Goal: Information Seeking & Learning: Learn about a topic

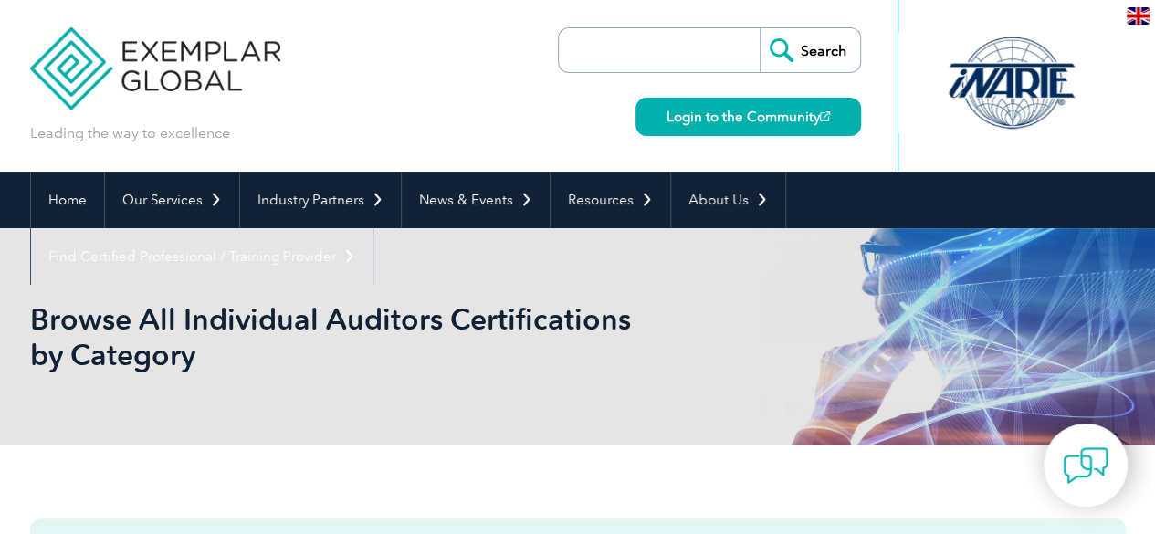
scroll to position [24, 0]
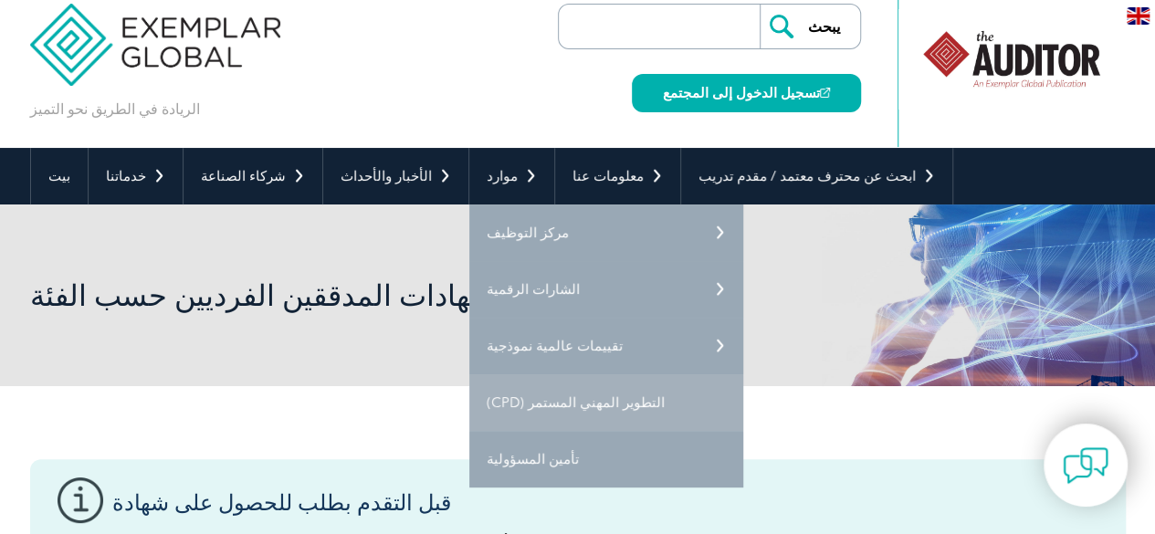
click at [500, 397] on font "التطوير المهني المستمر (CPD)" at bounding box center [576, 402] width 178 height 16
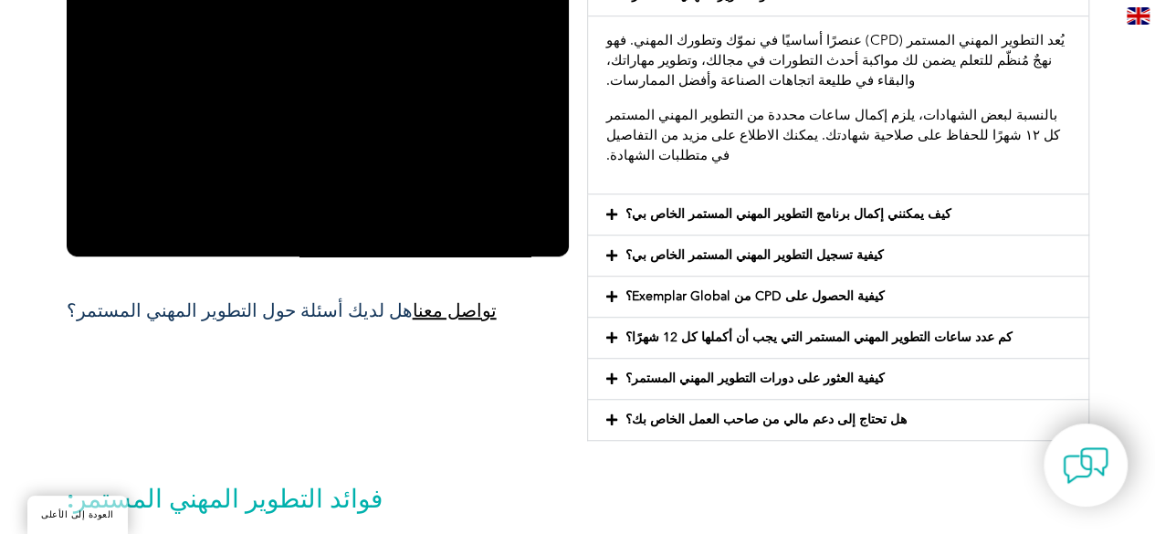
scroll to position [509, 0]
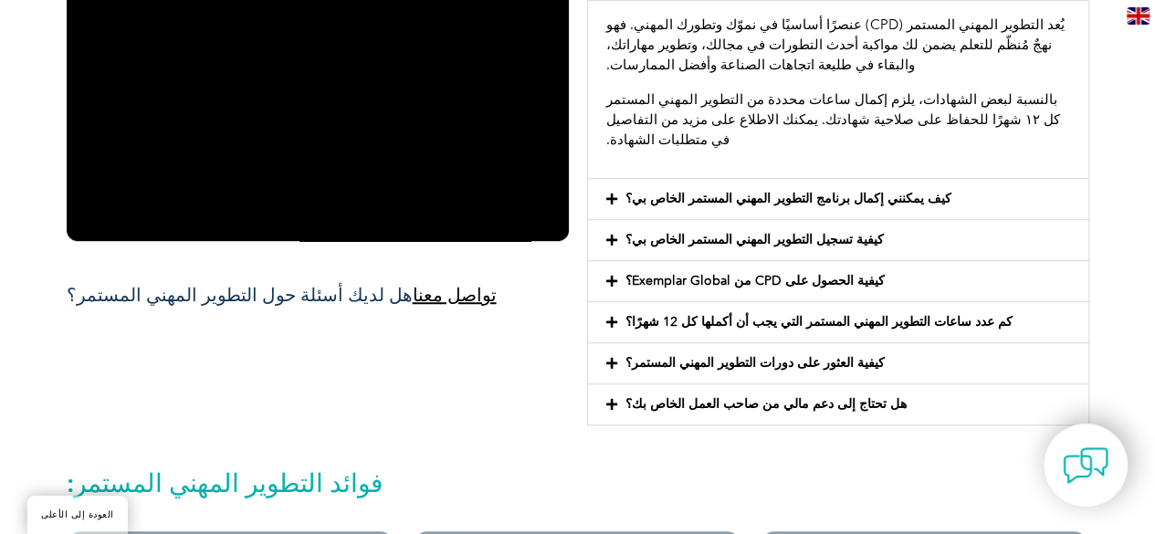
click at [611, 193] on icon at bounding box center [611, 199] width 11 height 13
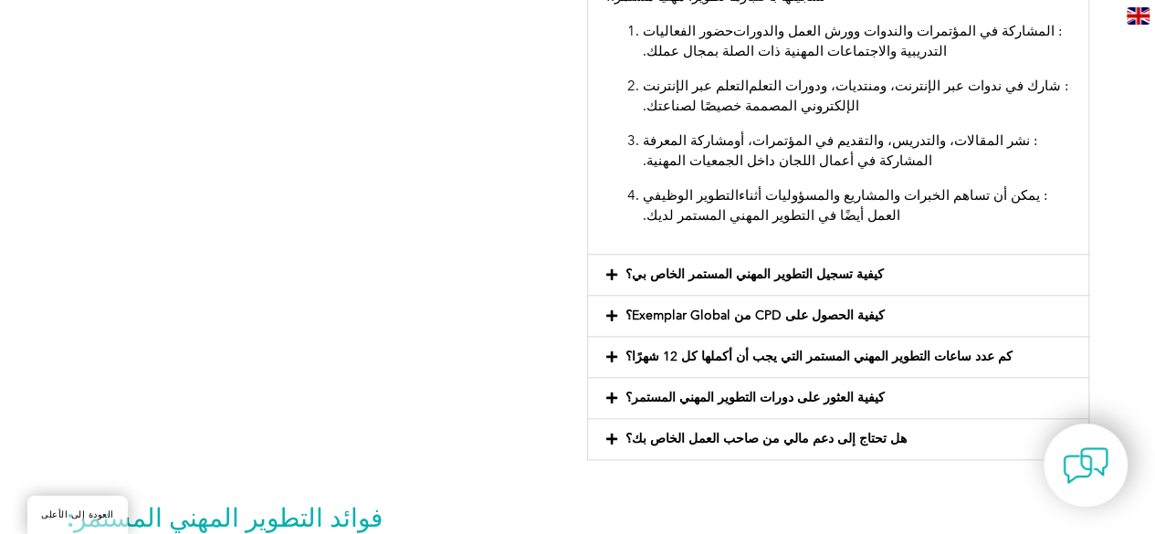
scroll to position [904, 0]
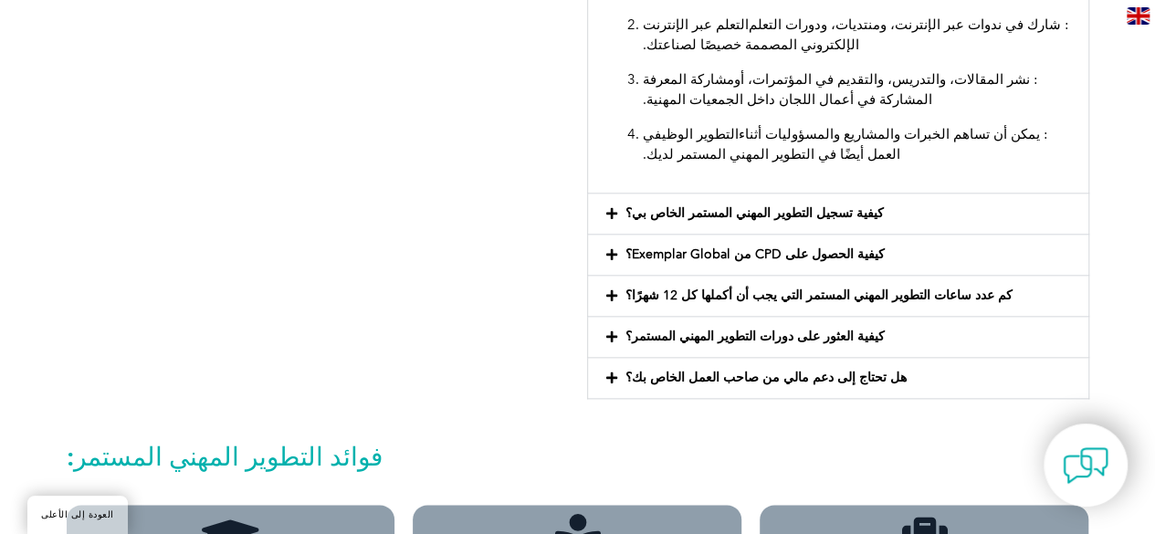
click at [606, 207] on icon at bounding box center [611, 213] width 11 height 13
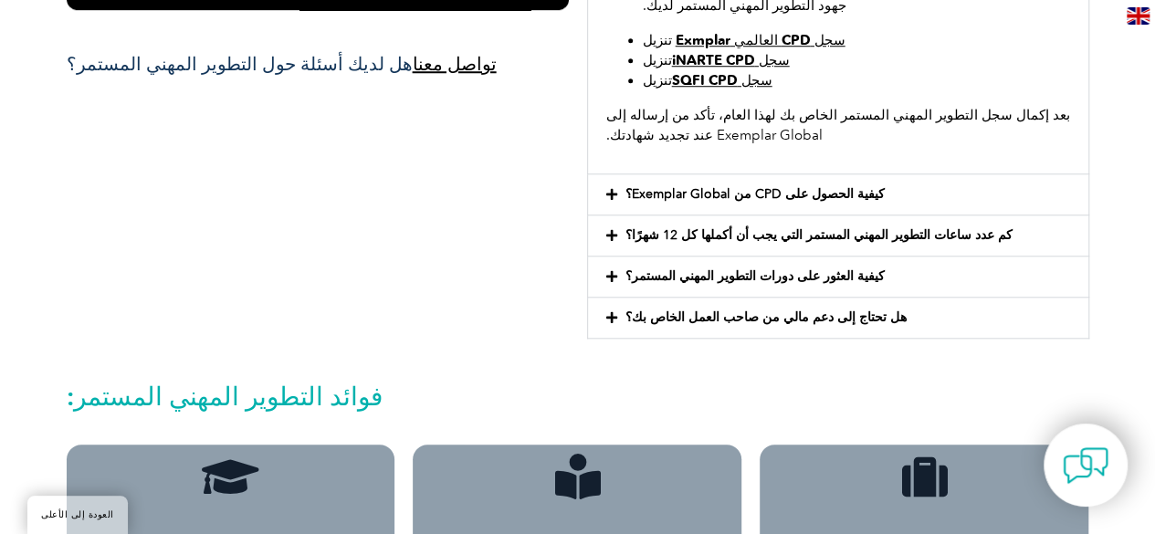
scroll to position [735, 0]
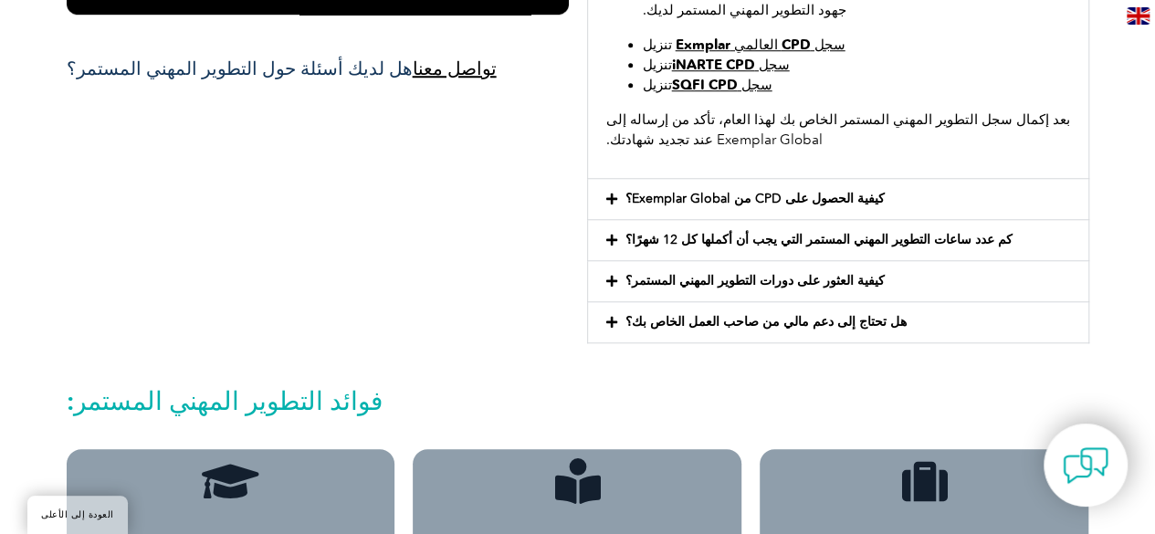
click at [610, 198] on icon at bounding box center [611, 199] width 11 height 13
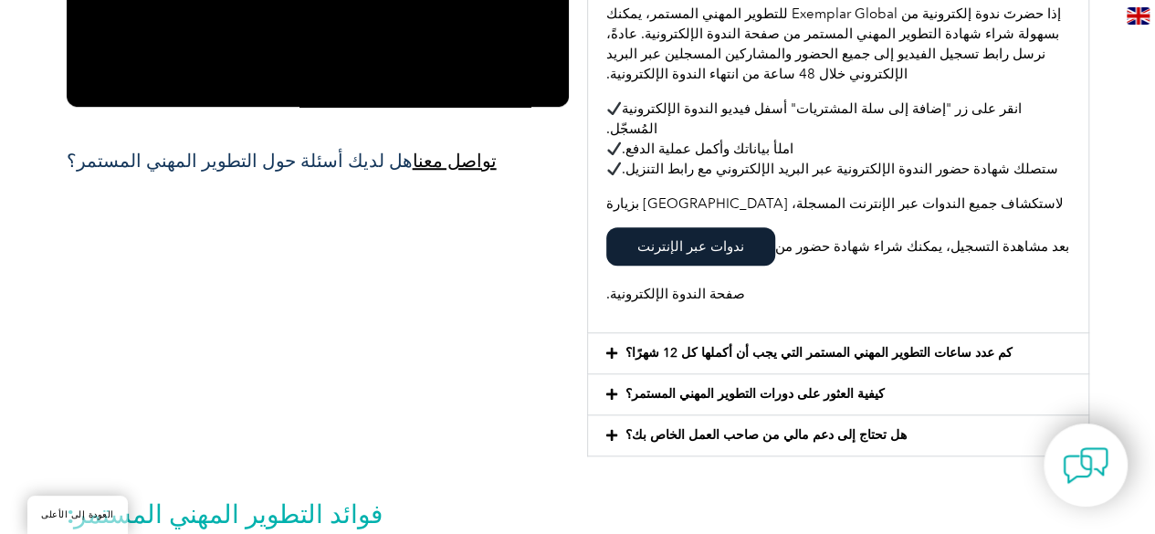
scroll to position [544, 0]
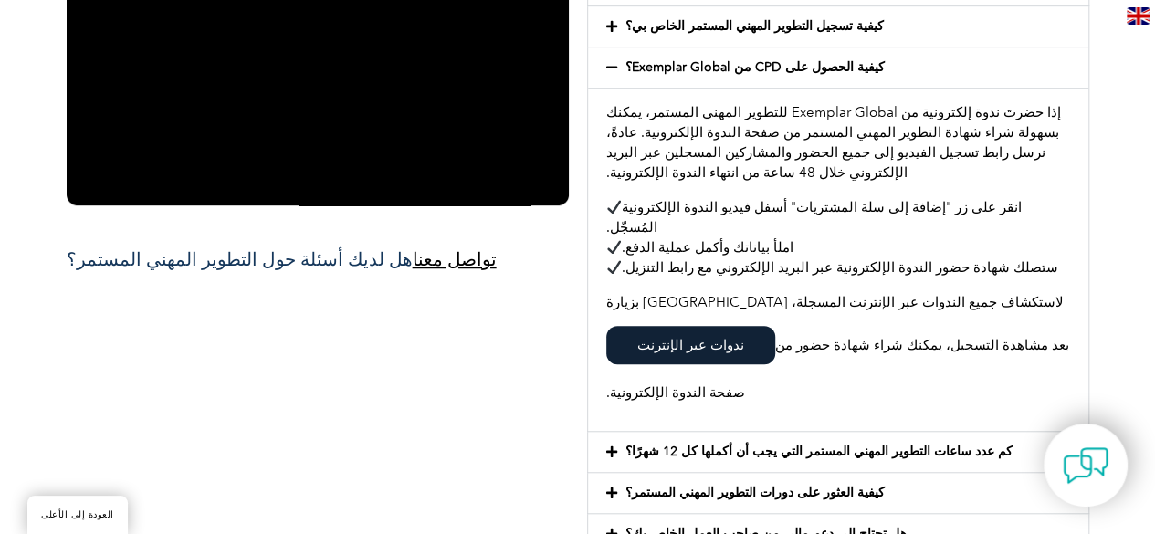
click at [744, 337] on font "ندوات عبر الإنترنت" at bounding box center [690, 345] width 107 height 16
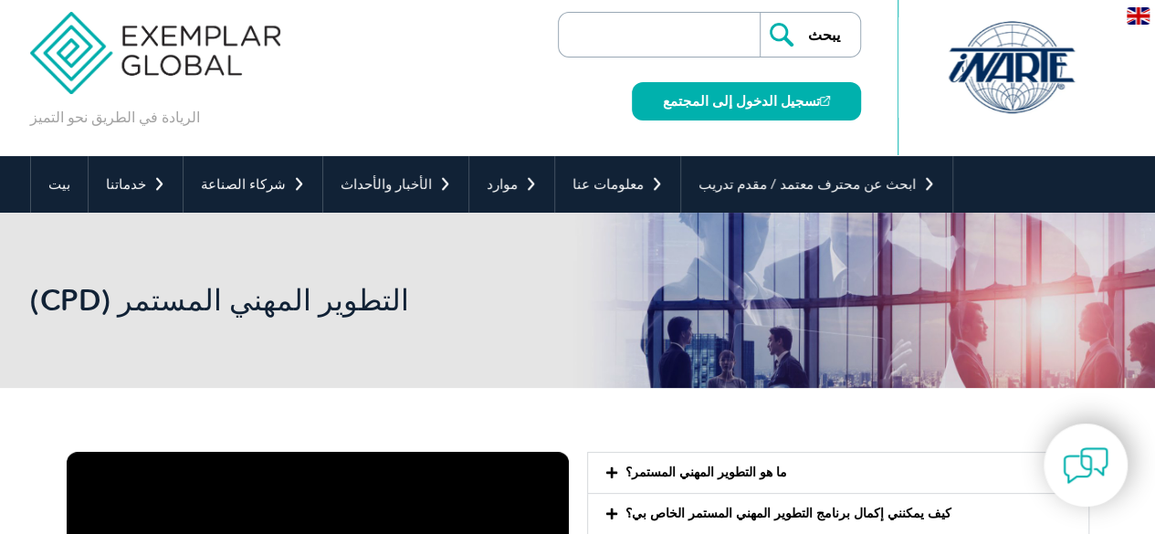
scroll to position [0, 0]
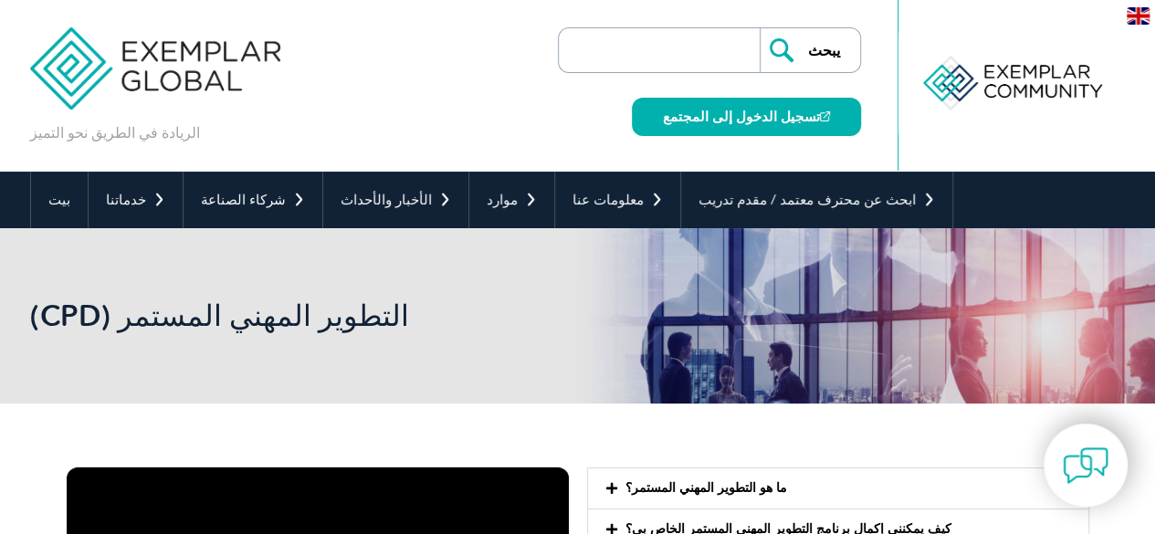
click at [1141, 12] on img at bounding box center [1138, 15] width 23 height 17
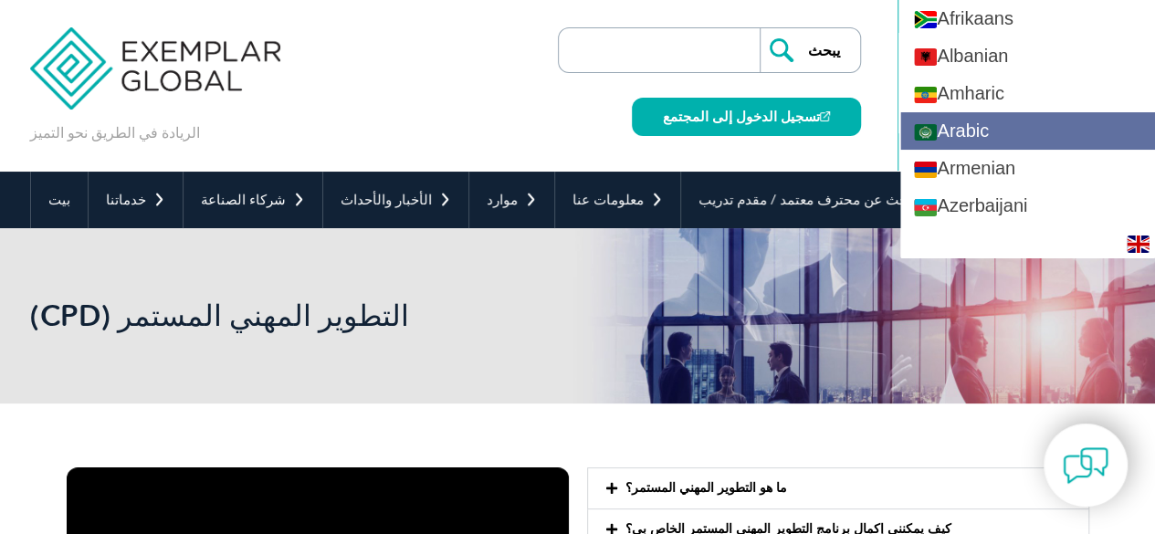
click at [1090, 130] on link "Arabic" at bounding box center [1027, 130] width 255 height 37
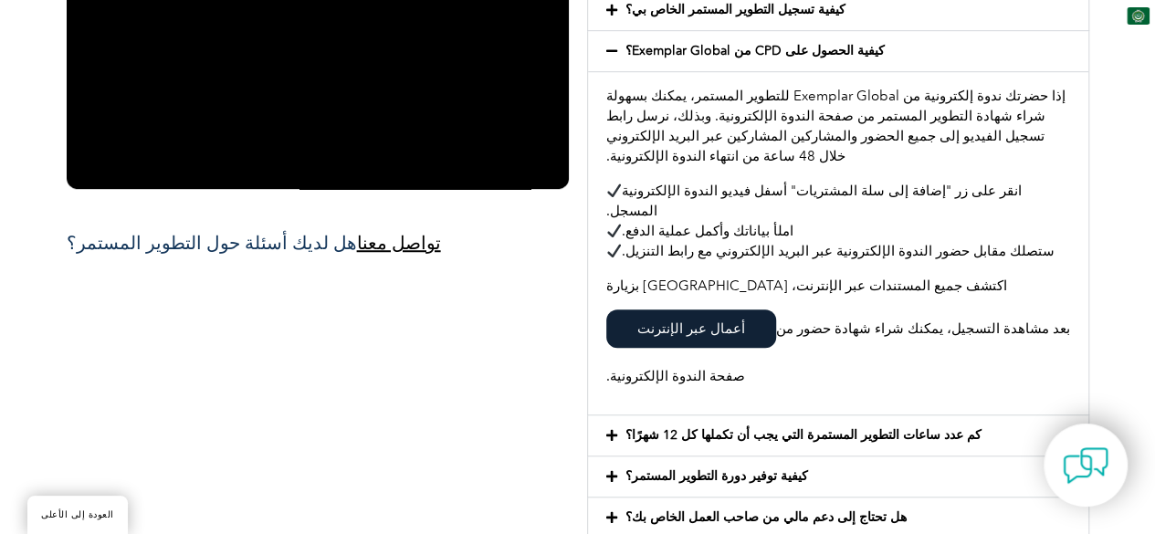
scroll to position [593, 0]
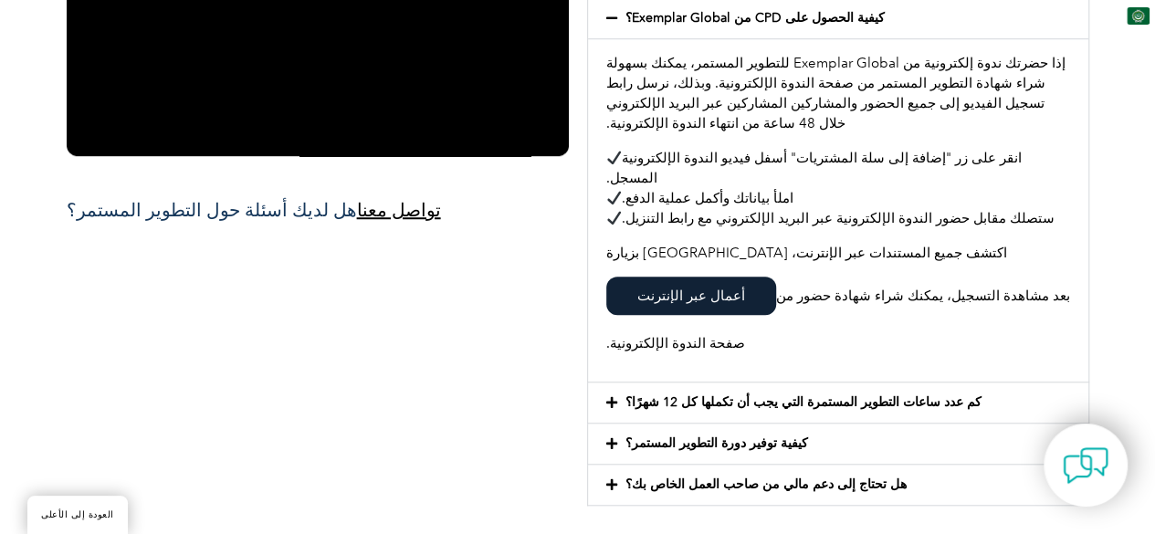
click at [606, 437] on icon at bounding box center [611, 443] width 11 height 13
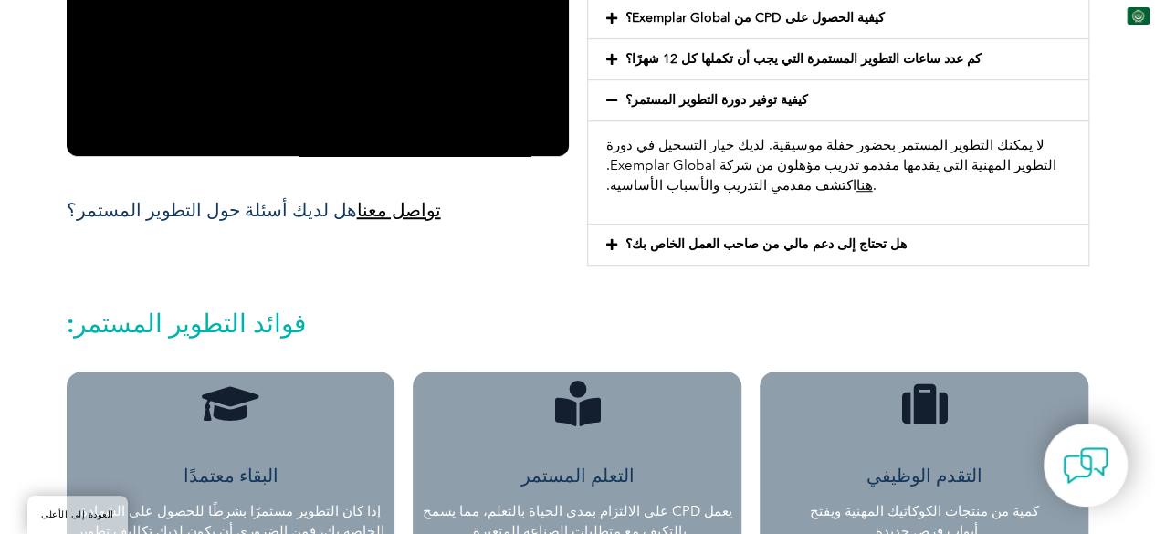
click at [640, 55] on font "كم عدد ساعات التطوير المستمرة التي يجب أن تكملها كل 12 شهرًا؟" at bounding box center [803, 59] width 356 height 16
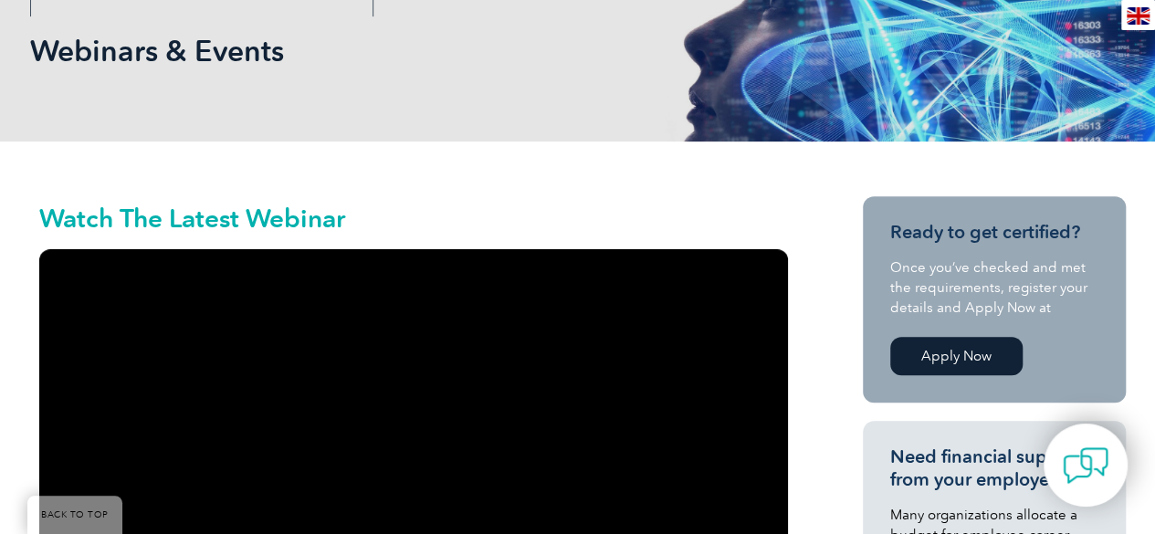
scroll to position [230, 0]
